Goal: Information Seeking & Learning: Learn about a topic

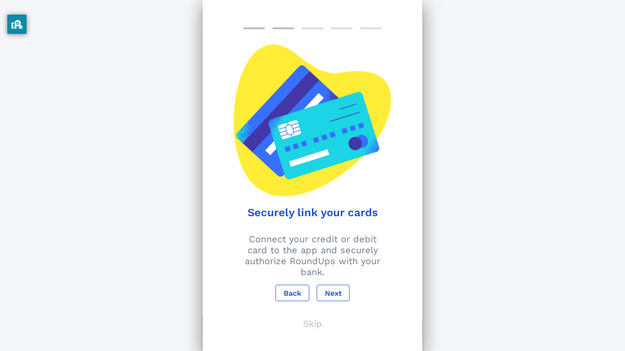
scroll to position [1160, 0]
click at [336, 298] on span "Next" at bounding box center [332, 293] width 17 height 9
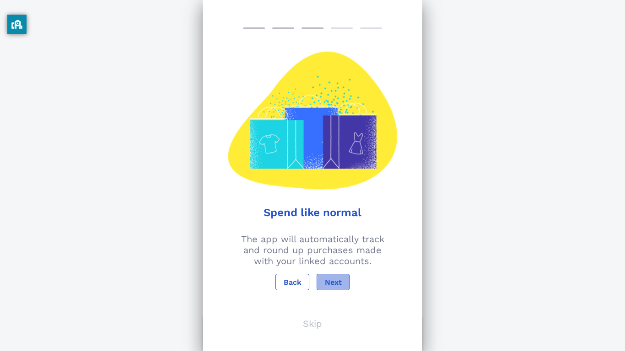
click at [335, 290] on button "Next" at bounding box center [332, 282] width 33 height 16
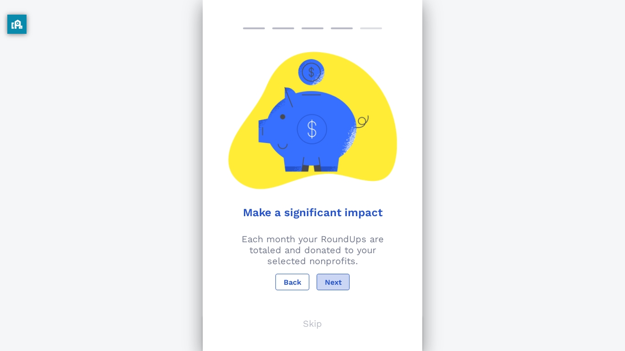
click at [335, 290] on button "Next" at bounding box center [332, 282] width 33 height 16
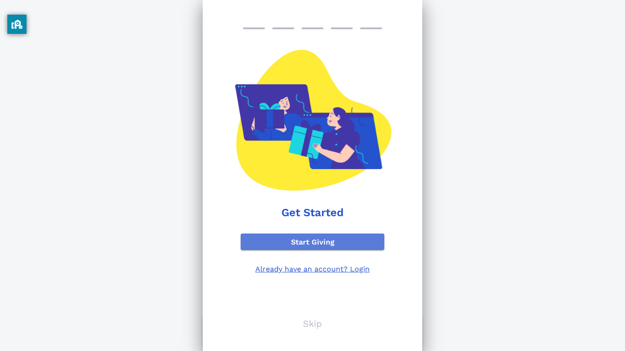
click at [332, 246] on span "Start Giving" at bounding box center [312, 242] width 129 height 9
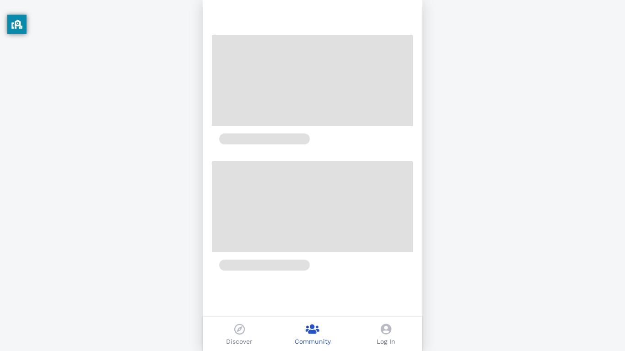
click at [236, 330] on icon at bounding box center [239, 329] width 11 height 11
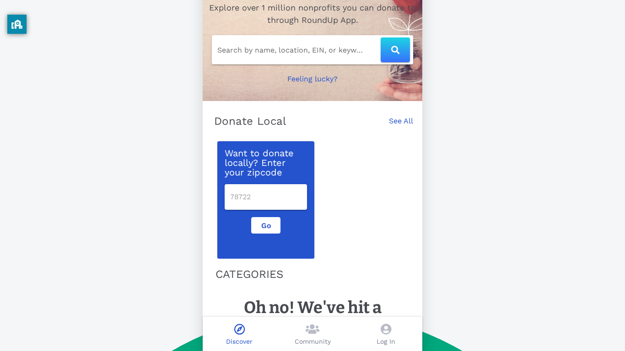
scroll to position [57, 0]
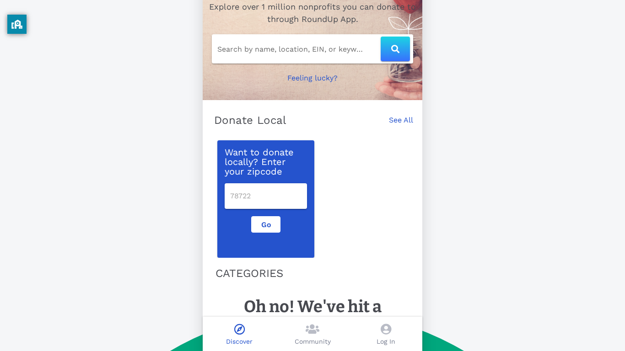
click at [258, 198] on input "number" at bounding box center [265, 196] width 71 height 15
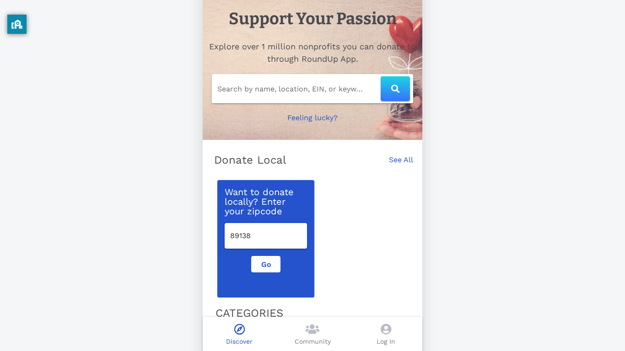
scroll to position [0, 0]
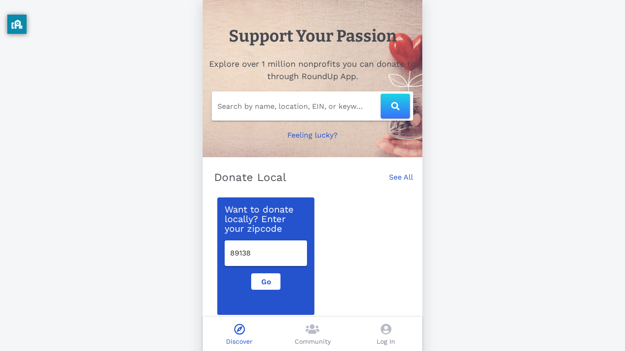
type input "89138"
click at [293, 104] on input "Search by name, location, EIN, or keyword" at bounding box center [298, 106] width 163 height 15
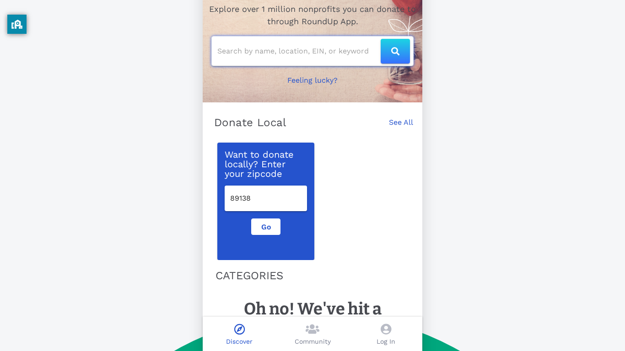
scroll to position [84, 0]
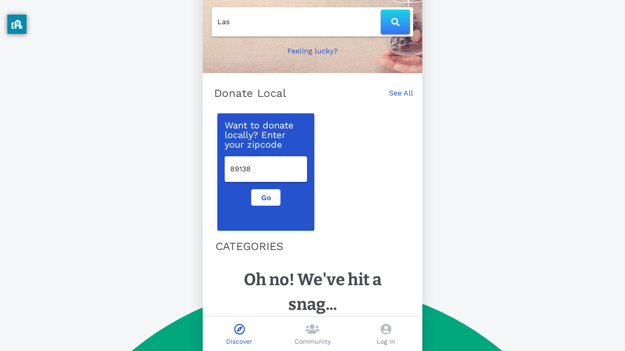
click at [310, 50] on p "Feeling lucky?" at bounding box center [312, 51] width 50 height 11
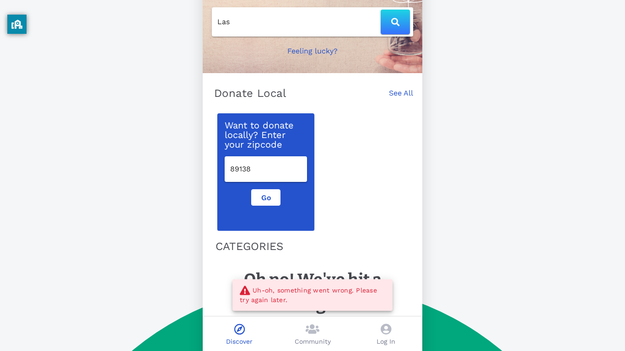
scroll to position [0, 0]
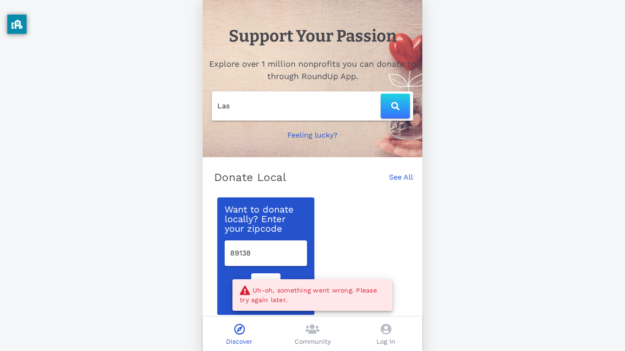
click at [236, 107] on input "Las" at bounding box center [298, 106] width 163 height 15
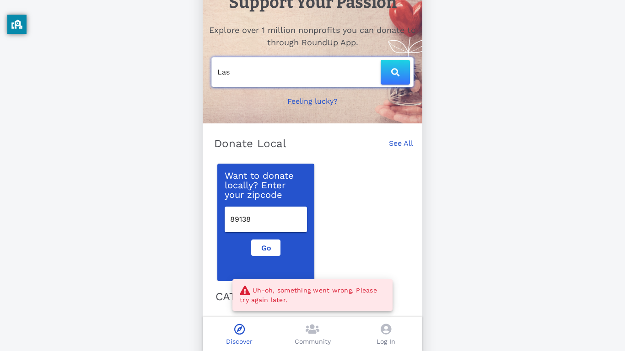
scroll to position [84, 0]
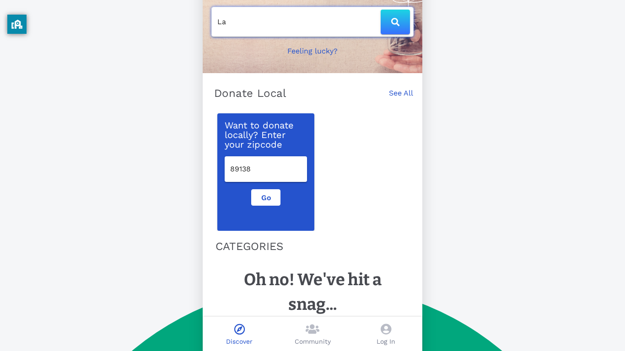
type input "L"
click at [396, 18] on icon "button" at bounding box center [395, 22] width 8 height 8
type input "[GEOGRAPHIC_DATA]"
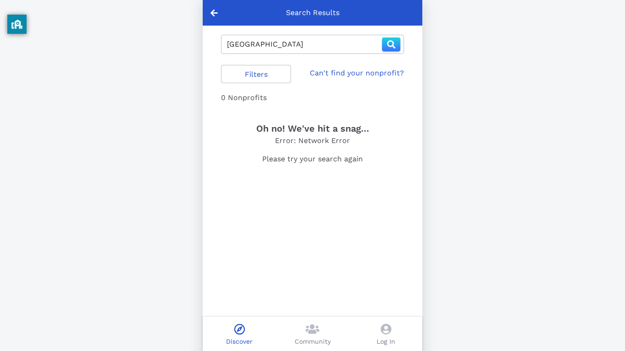
click at [302, 46] on input "[GEOGRAPHIC_DATA]" at bounding box center [304, 44] width 155 height 15
